Goal: Task Accomplishment & Management: Complete application form

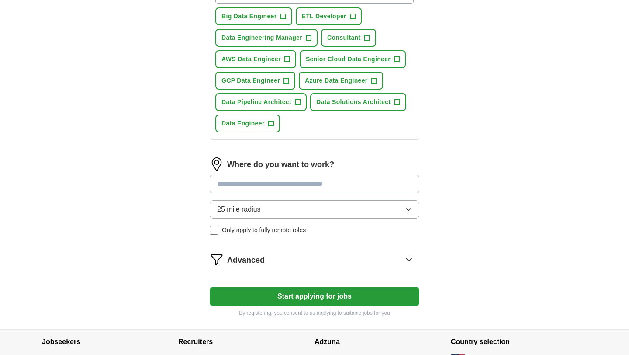
scroll to position [344, 0]
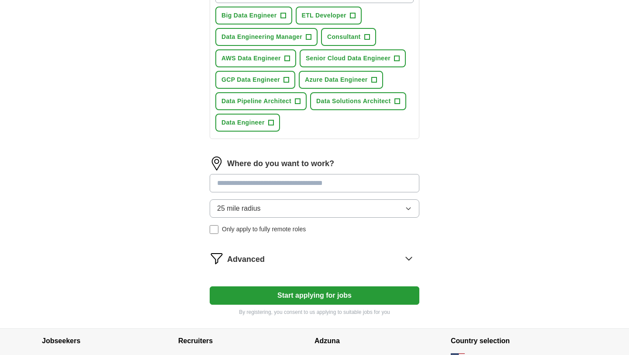
click at [291, 295] on button "Start applying for jobs" at bounding box center [315, 295] width 210 height 18
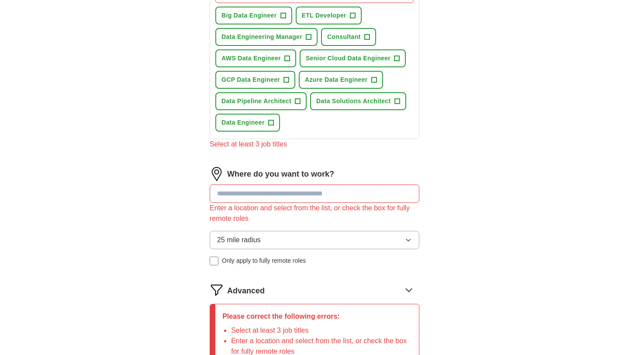
scroll to position [345, 0]
click at [262, 198] on input at bounding box center [315, 193] width 210 height 18
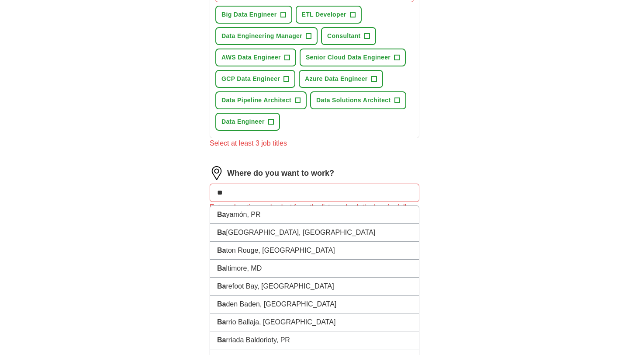
type input "*"
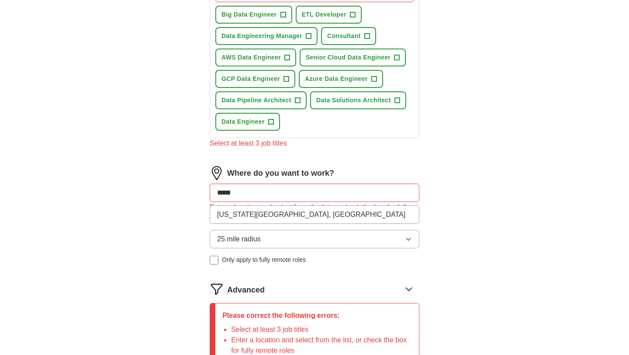
type input "******"
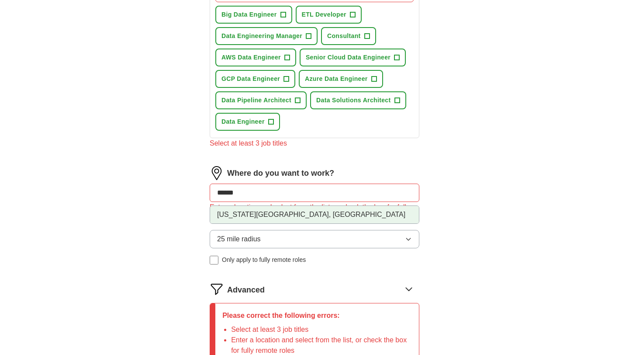
click at [273, 216] on li "[US_STATE][GEOGRAPHIC_DATA], [GEOGRAPHIC_DATA]" at bounding box center [314, 214] width 209 height 17
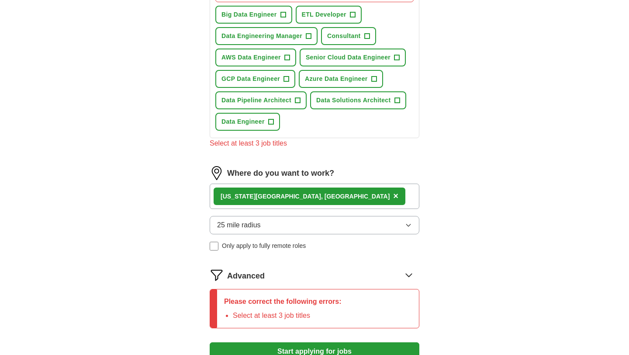
click at [303, 198] on div "[US_STATE][GEOGRAPHIC_DATA], [GEOGRAPHIC_DATA] ×" at bounding box center [315, 196] width 210 height 25
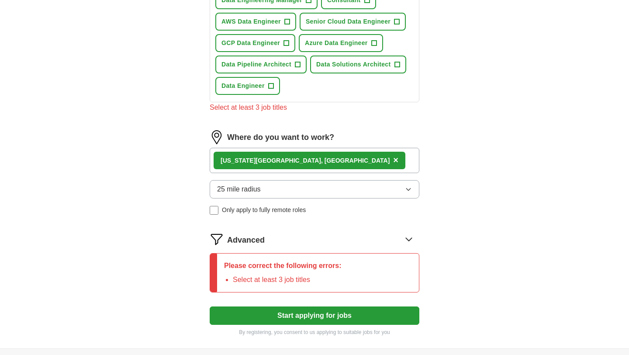
scroll to position [385, 0]
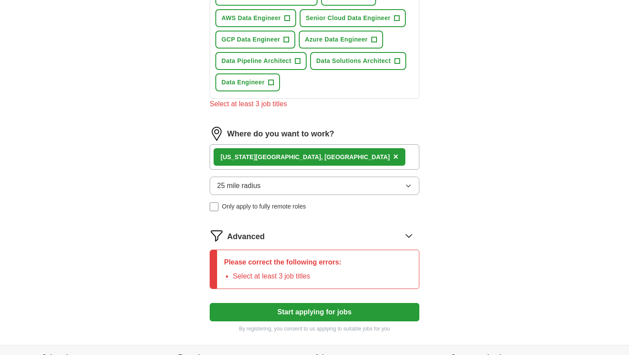
click at [326, 186] on button "25 mile radius" at bounding box center [315, 186] width 210 height 18
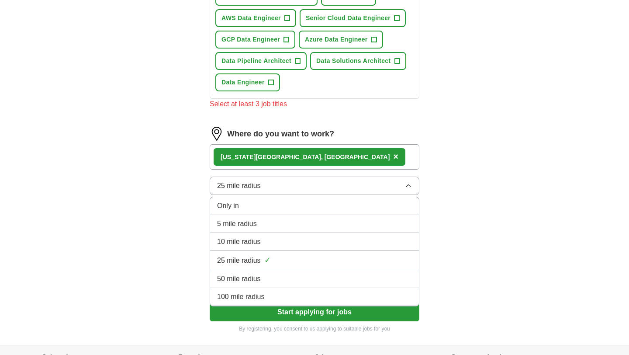
click at [291, 291] on li "100 mile radius" at bounding box center [314, 297] width 209 height 18
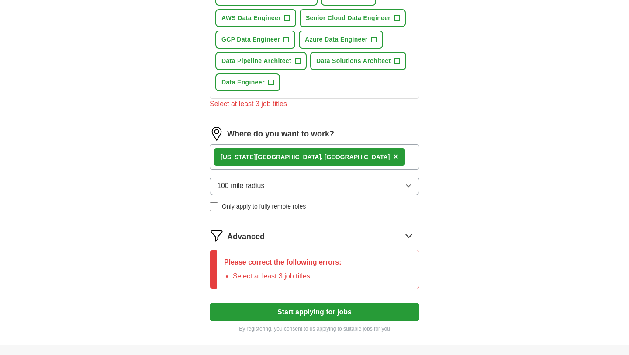
scroll to position [402, 0]
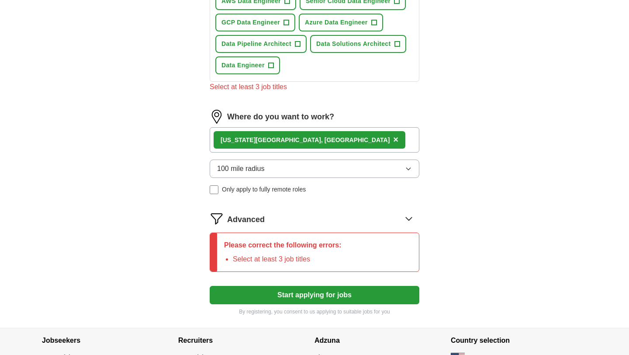
click at [310, 294] on button "Start applying for jobs" at bounding box center [315, 295] width 210 height 18
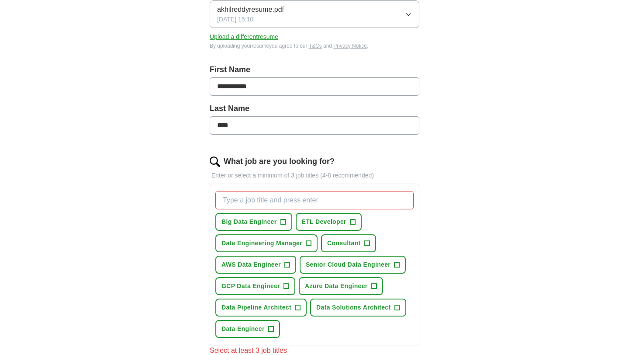
scroll to position [142, 0]
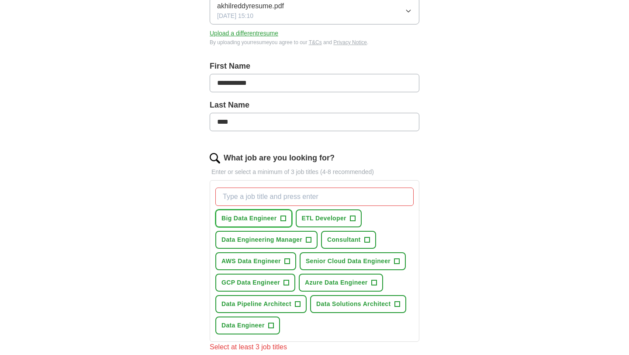
click at [283, 218] on span "+" at bounding box center [283, 218] width 5 height 7
click at [288, 260] on span "+" at bounding box center [286, 261] width 5 height 7
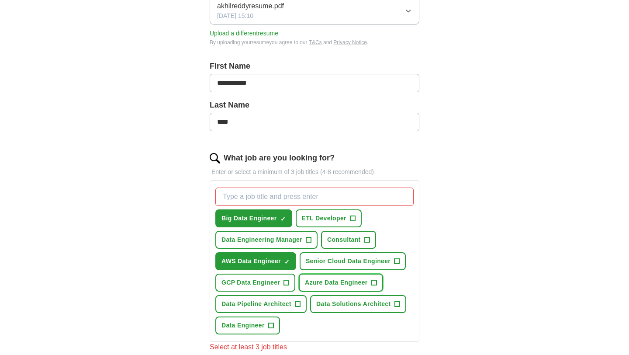
click at [375, 282] on span "+" at bounding box center [373, 282] width 5 height 7
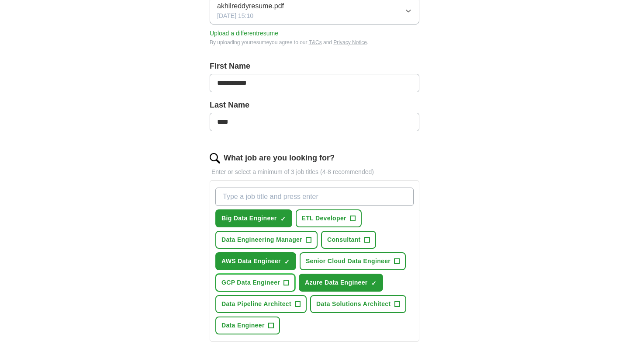
click at [288, 281] on span "+" at bounding box center [286, 282] width 5 height 7
click at [272, 326] on span "+" at bounding box center [270, 325] width 5 height 7
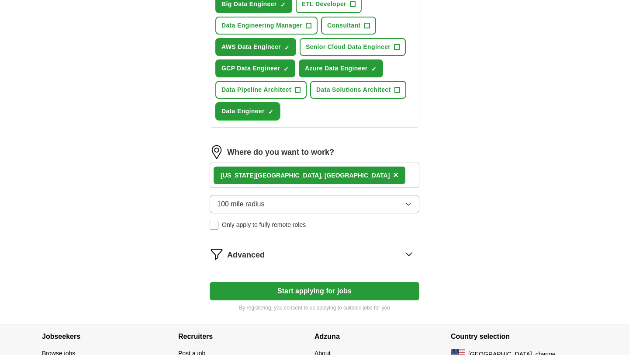
scroll to position [363, 0]
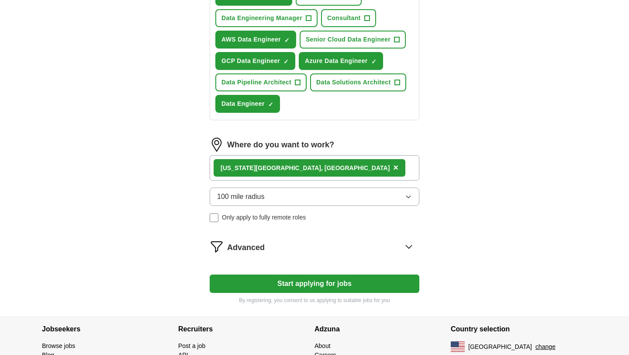
click at [365, 287] on button "Start applying for jobs" at bounding box center [315, 283] width 210 height 18
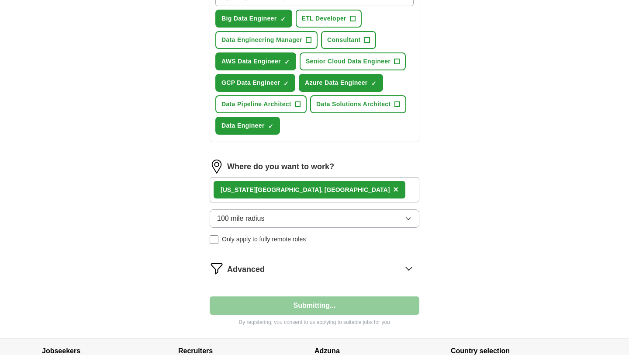
select select "**"
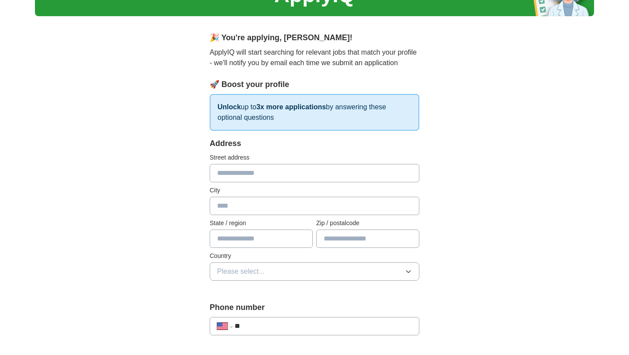
scroll to position [0, 0]
